Goal: Task Accomplishment & Management: Manage account settings

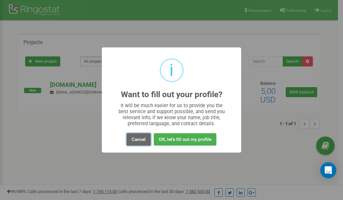
click at [138, 139] on button "Cancel" at bounding box center [139, 140] width 24 height 12
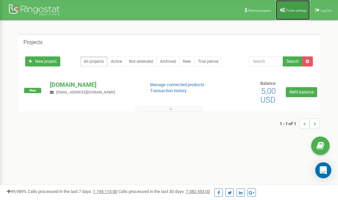
click at [294, 8] on link "Profile settings" at bounding box center [292, 10] width 34 height 20
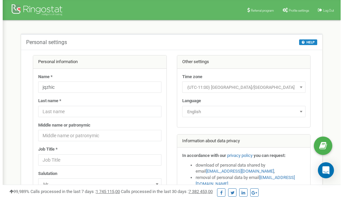
scroll to position [33, 0]
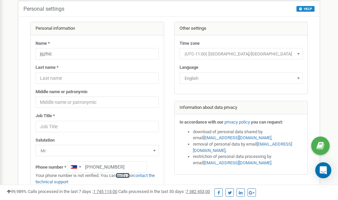
click at [125, 175] on link "verify it" at bounding box center [123, 175] width 14 height 5
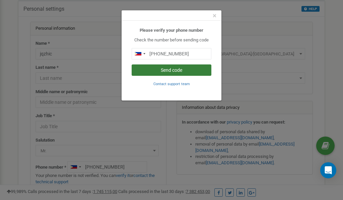
click at [187, 70] on button "Send code" at bounding box center [172, 70] width 80 height 11
